Goal: Register for event/course

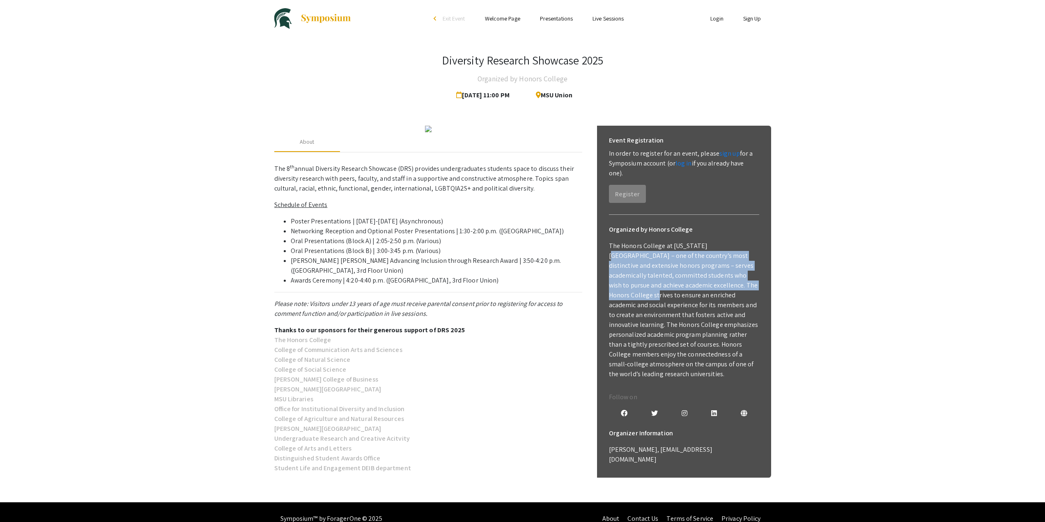
drag, startPoint x: 703, startPoint y: 247, endPoint x: 704, endPoint y: 284, distance: 37.0
click at [704, 284] on p "The Honors College at [US_STATE][GEOGRAPHIC_DATA] – one of the country’s most d…" at bounding box center [684, 310] width 150 height 138
drag, startPoint x: 692, startPoint y: 259, endPoint x: 694, endPoint y: 296, distance: 36.6
click at [694, 296] on p "The Honors College at [US_STATE][GEOGRAPHIC_DATA] – one of the country’s most d…" at bounding box center [684, 310] width 150 height 138
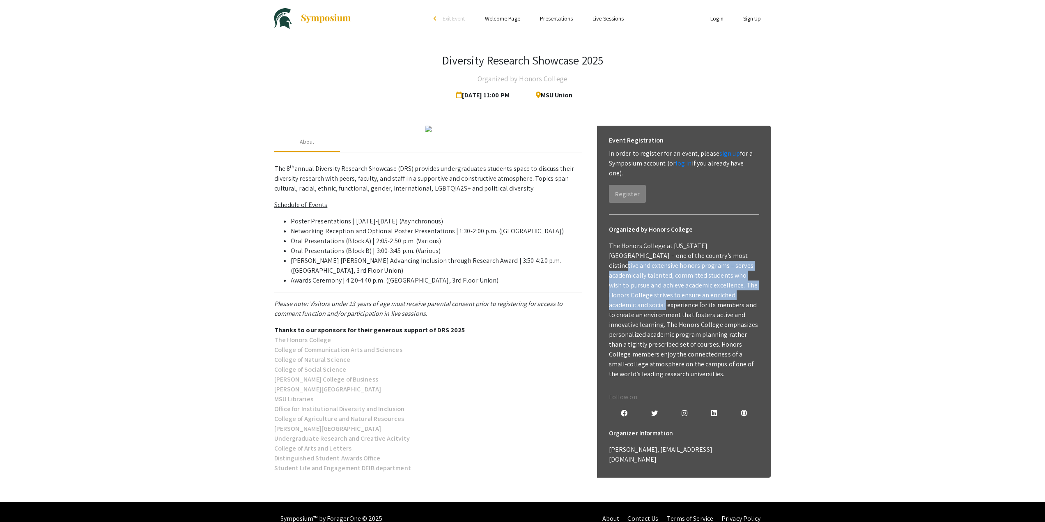
click at [694, 296] on p "The Honors College at [US_STATE][GEOGRAPHIC_DATA] – one of the country’s most d…" at bounding box center [684, 310] width 150 height 138
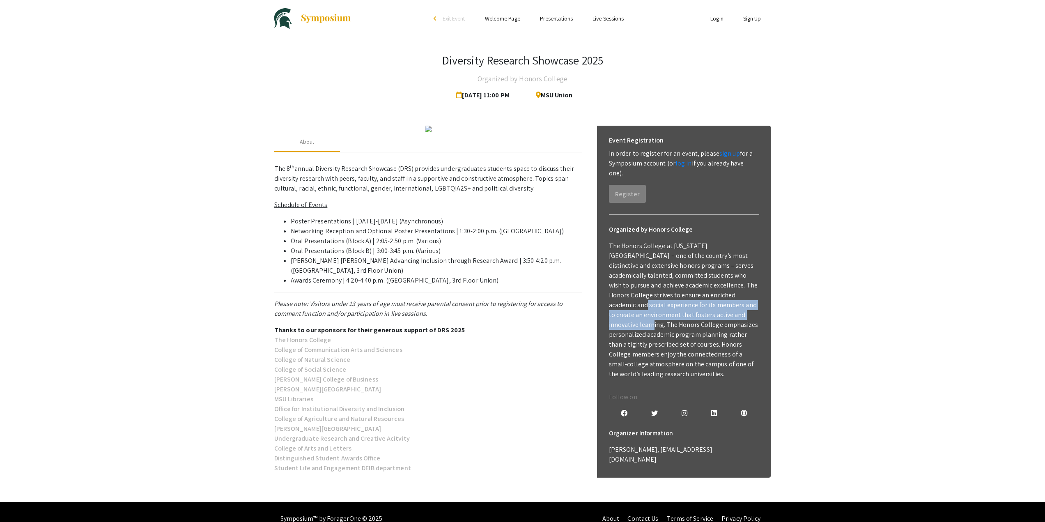
drag, startPoint x: 678, startPoint y: 293, endPoint x: 687, endPoint y: 316, distance: 24.7
click at [687, 316] on p "The Honors College at [US_STATE][GEOGRAPHIC_DATA] – one of the country’s most d…" at bounding box center [684, 310] width 150 height 138
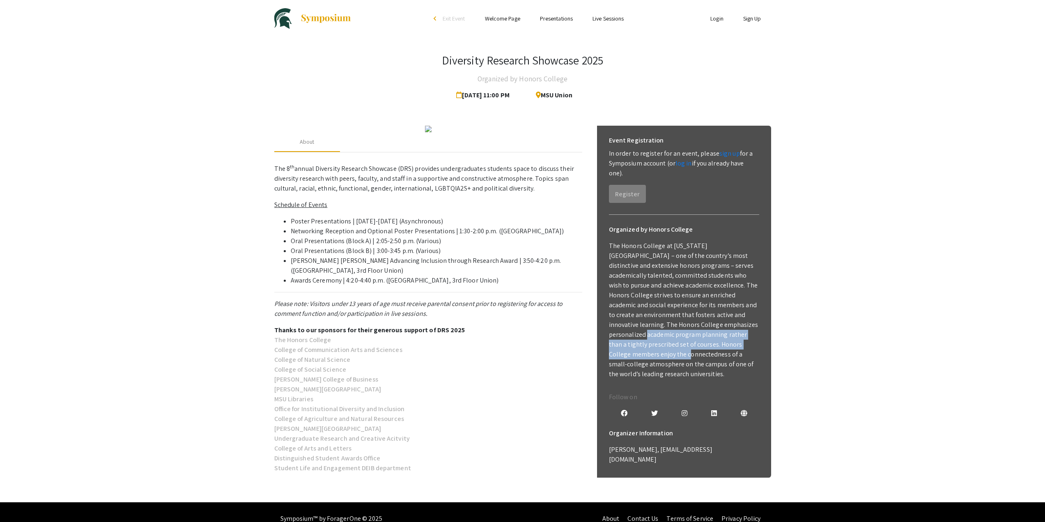
drag, startPoint x: 685, startPoint y: 323, endPoint x: 695, endPoint y: 345, distance: 24.6
click at [695, 345] on p "The Honors College at [US_STATE][GEOGRAPHIC_DATA] – one of the country’s most d…" at bounding box center [684, 310] width 150 height 138
